Goal: Task Accomplishment & Management: Complete application form

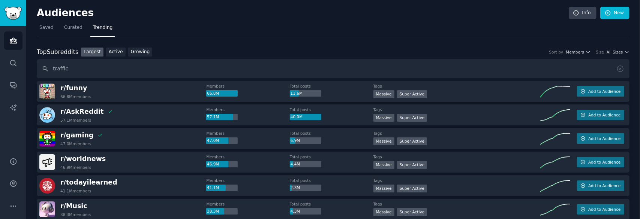
type input "traffic"
click at [11, 66] on icon "Sidebar" at bounding box center [13, 63] width 8 height 8
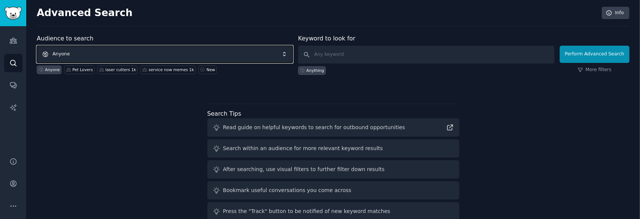
click at [105, 52] on span "Anyone" at bounding box center [165, 54] width 256 height 17
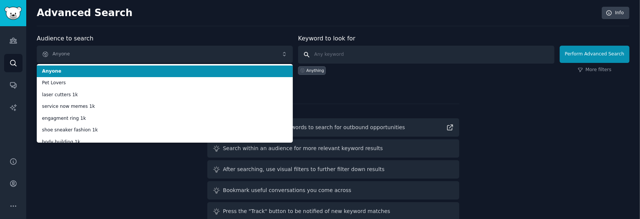
click at [408, 50] on input "text" at bounding box center [426, 55] width 256 height 18
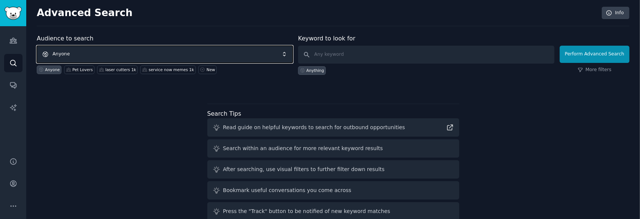
click at [254, 54] on span "Anyone" at bounding box center [165, 54] width 256 height 17
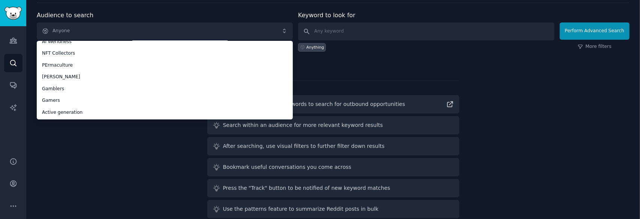
scroll to position [34, 0]
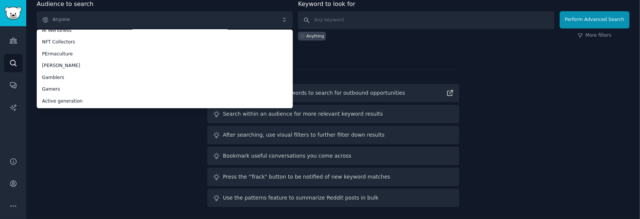
click at [85, 161] on div "Audience to search Anyone Anyone Pet Lovers laser cutters 1k service now memes …" at bounding box center [333, 105] width 593 height 211
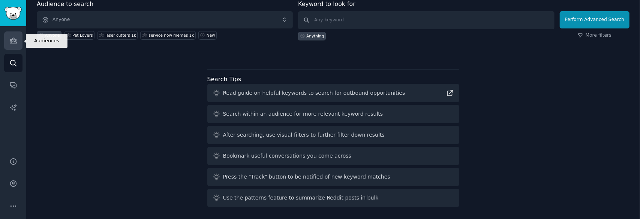
click at [19, 46] on link "Audiences" at bounding box center [13, 40] width 18 height 18
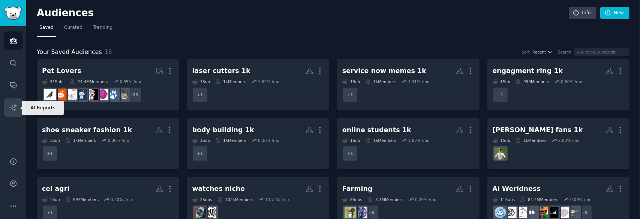
click at [14, 108] on icon "Sidebar" at bounding box center [13, 108] width 8 height 8
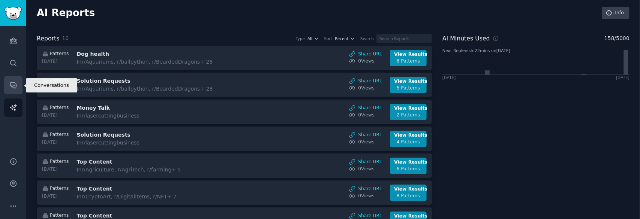
click at [18, 84] on link "Conversations" at bounding box center [13, 85] width 18 height 18
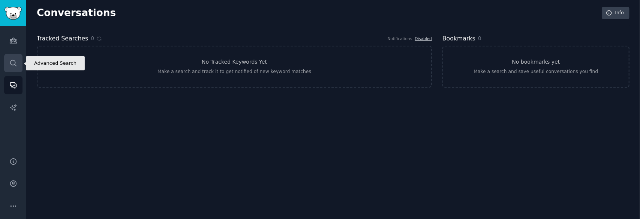
click at [17, 67] on link "Search" at bounding box center [13, 63] width 18 height 18
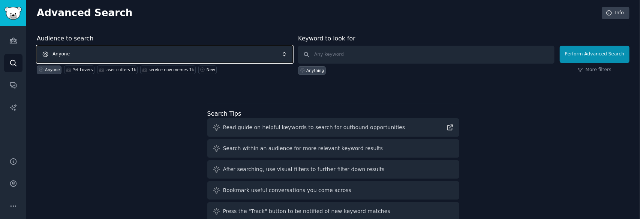
click at [97, 54] on span "Anyone" at bounding box center [165, 54] width 256 height 17
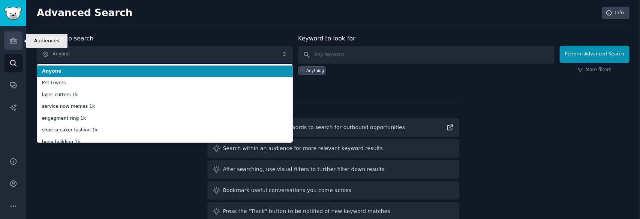
click at [15, 42] on icon "Sidebar" at bounding box center [13, 41] width 8 height 8
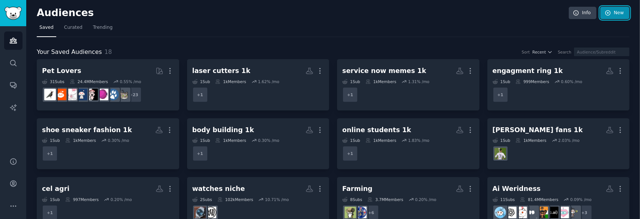
click at [609, 14] on icon at bounding box center [608, 12] width 5 height 5
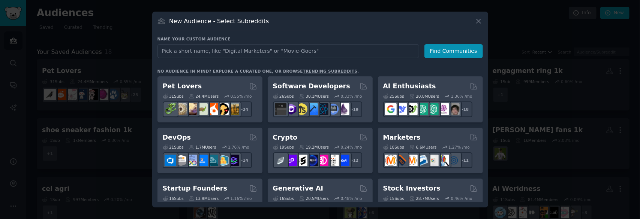
click at [250, 54] on input "text" at bounding box center [288, 51] width 262 height 14
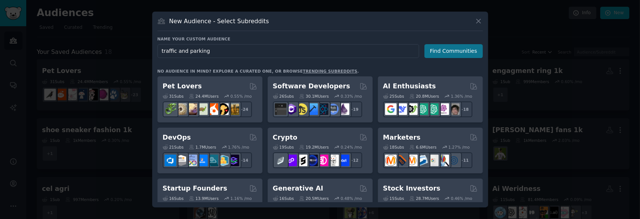
type input "traffic and parking"
click at [464, 51] on button "Find Communities" at bounding box center [453, 51] width 58 height 14
